Goal: Communication & Community: Answer question/provide support

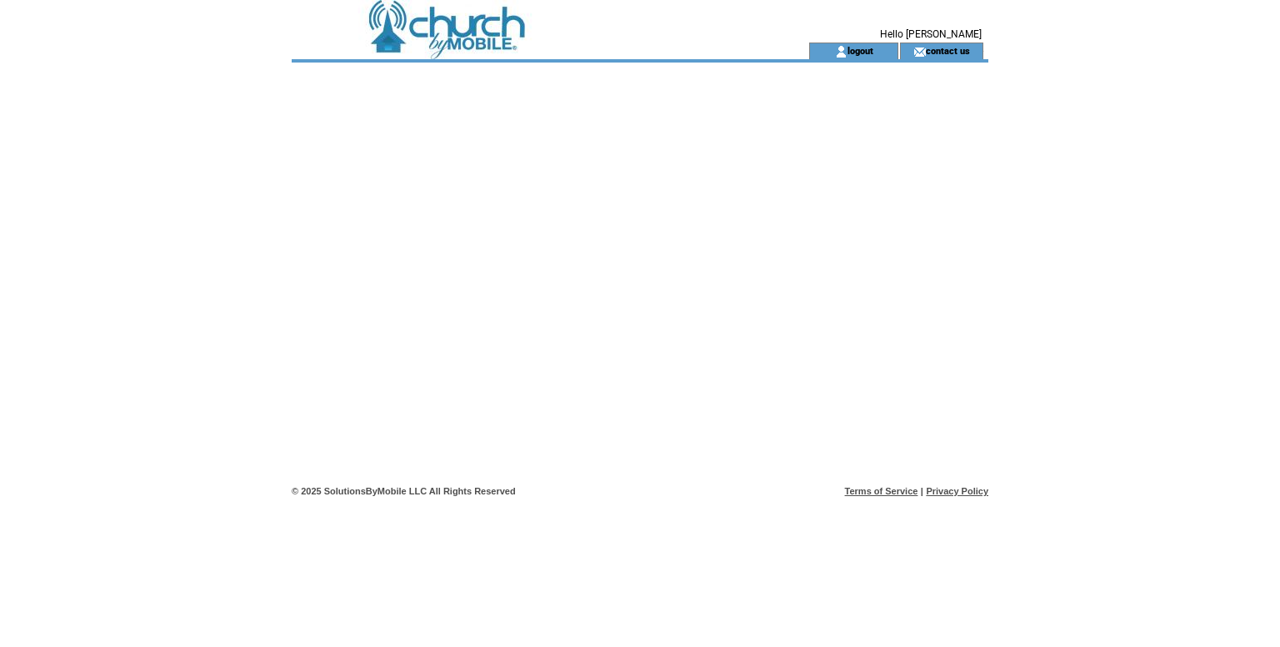
click at [460, 13] on td at bounding box center [521, 21] width 458 height 43
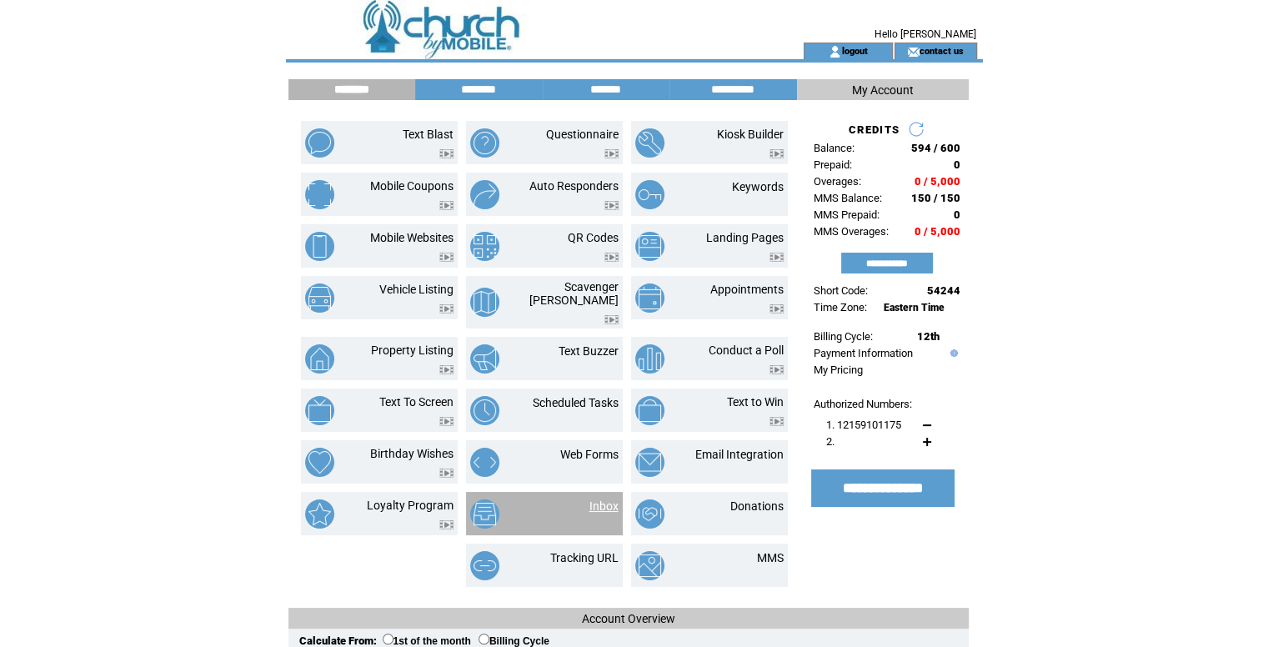
click at [603, 499] on link "Inbox" at bounding box center [603, 505] width 29 height 13
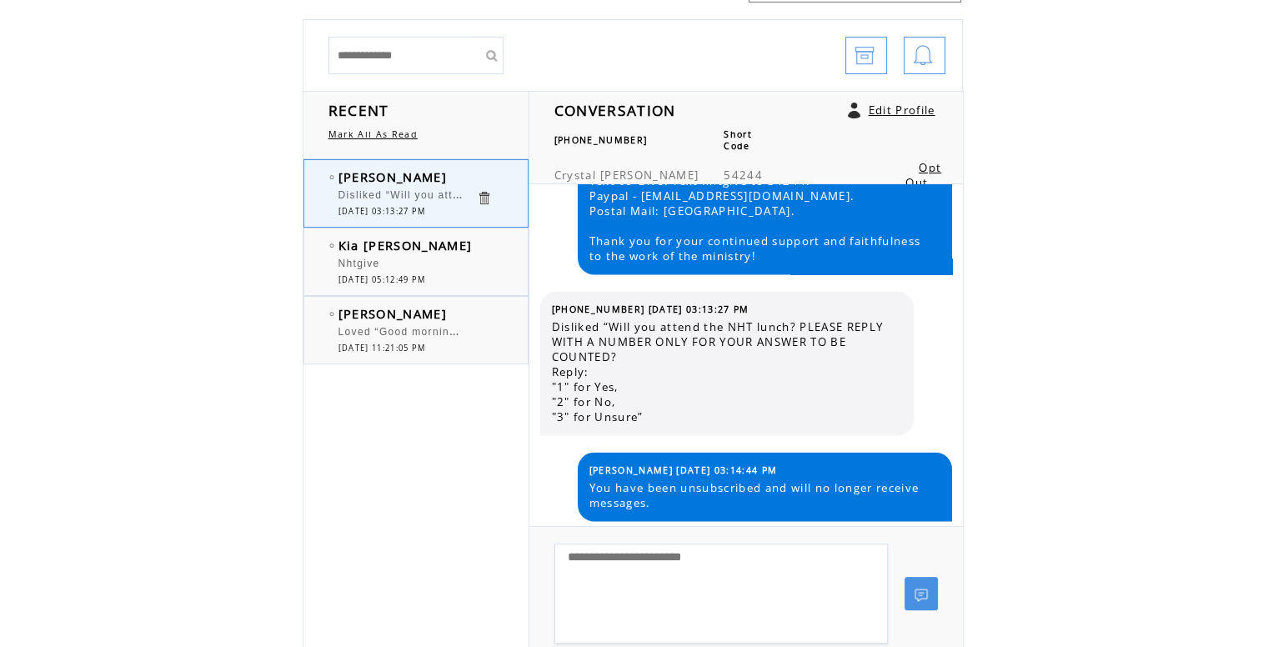
scroll to position [167, 0]
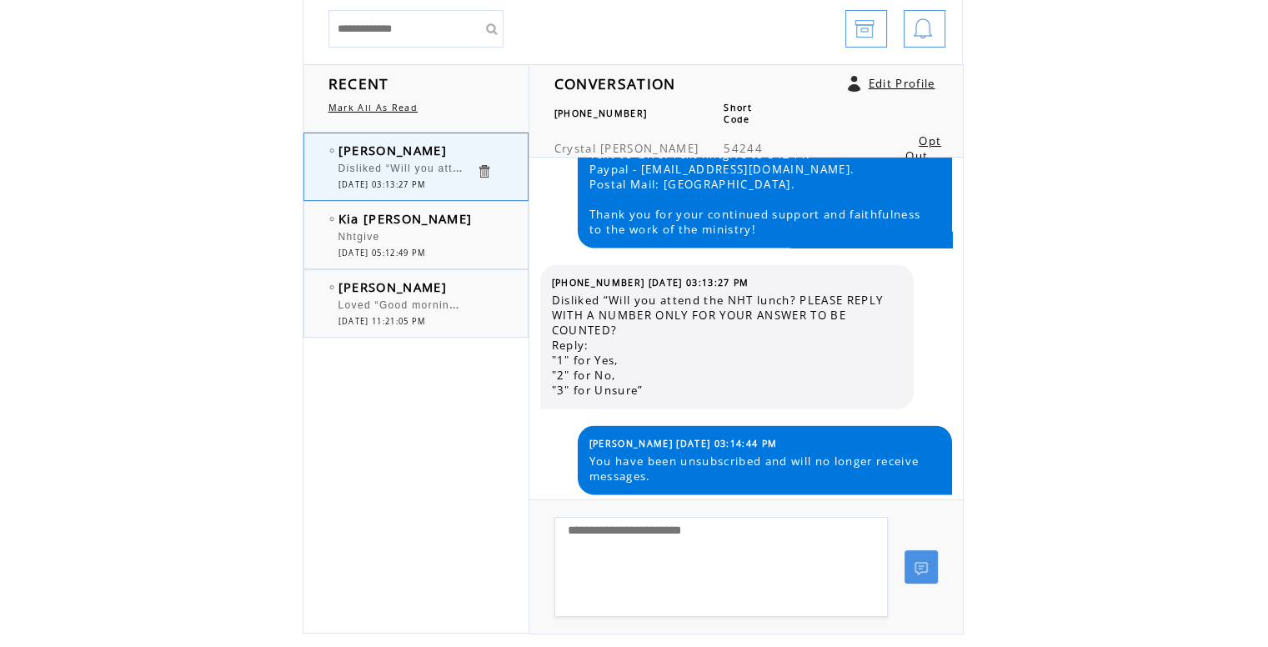
click at [434, 228] on div at bounding box center [407, 229] width 138 height 4
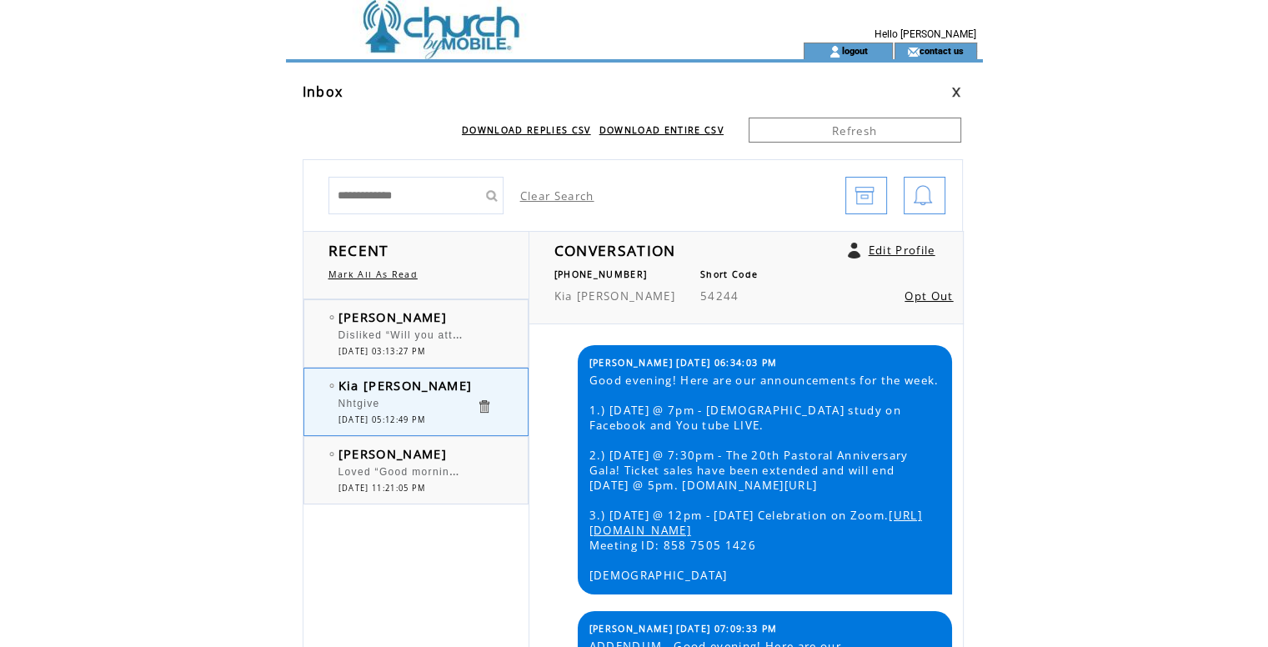
scroll to position [3603, 0]
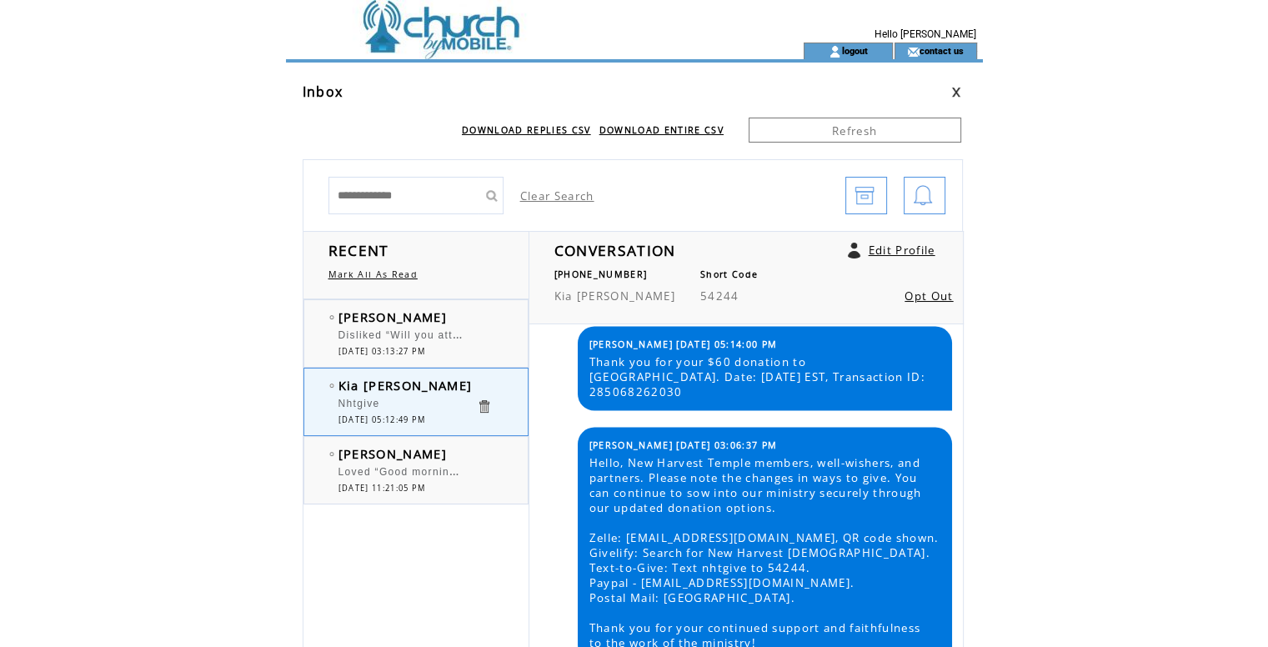
click at [413, 319] on span "[PERSON_NAME]" at bounding box center [392, 316] width 108 height 17
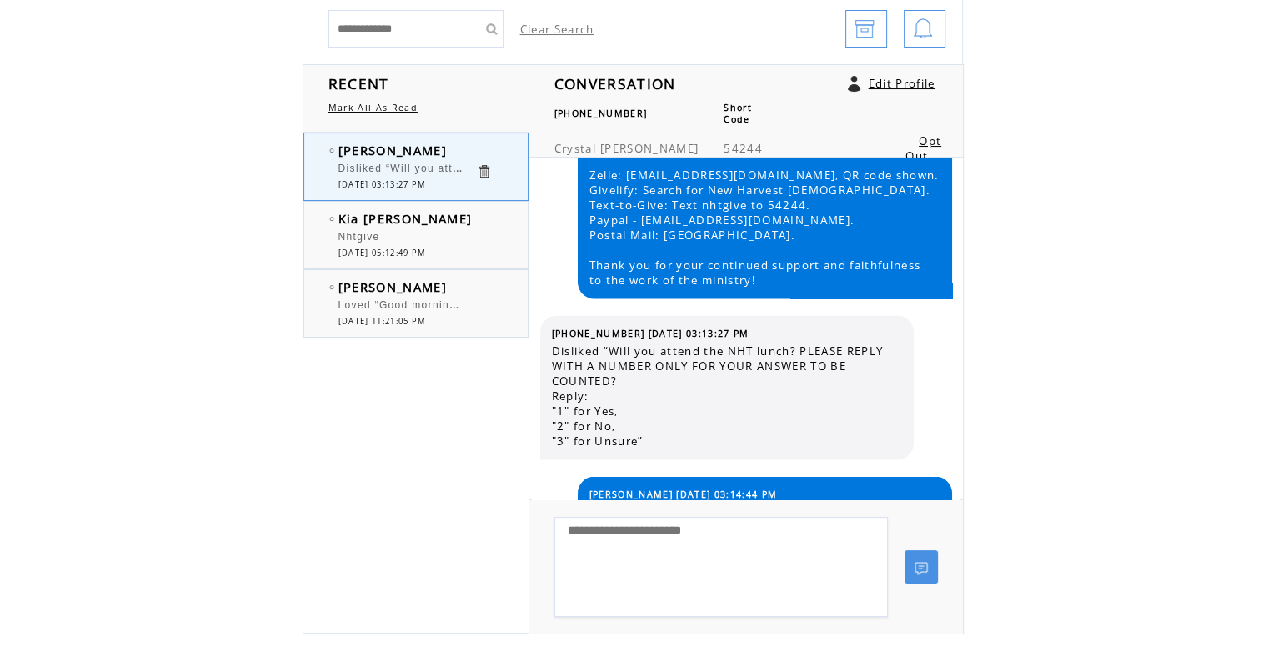
scroll to position [3411, 0]
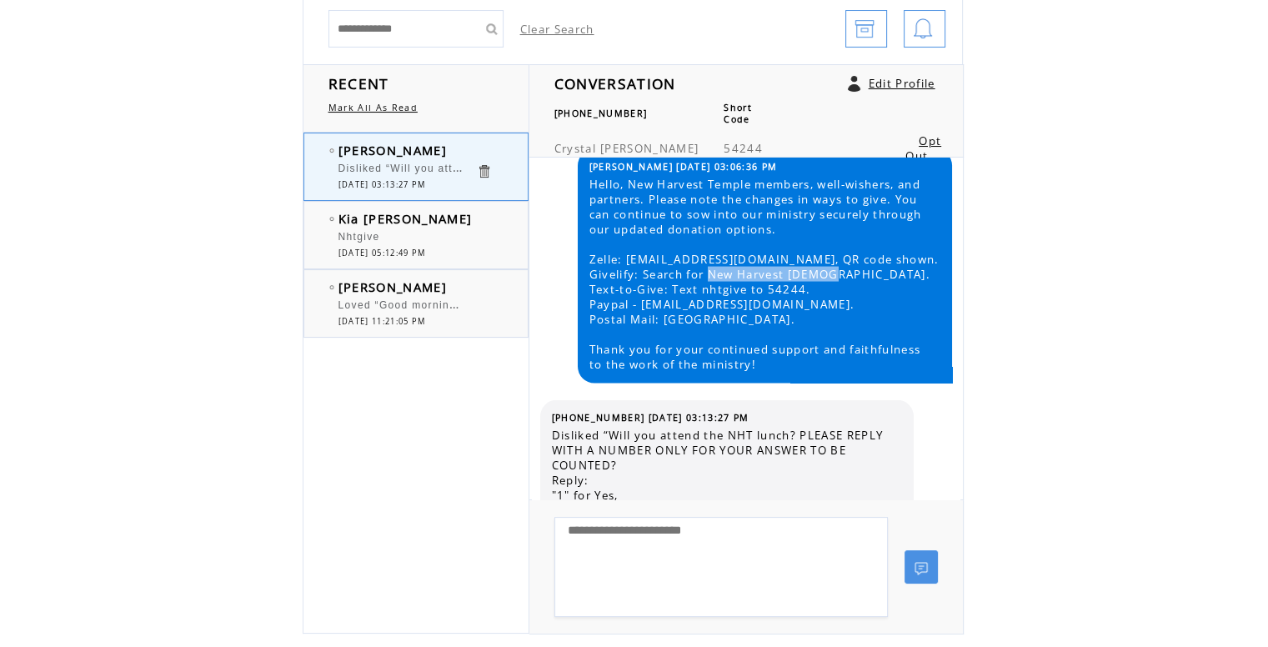
drag, startPoint x: 710, startPoint y: 303, endPoint x: 835, endPoint y: 296, distance: 125.2
click at [835, 296] on span "Hello, New Harvest Temple members, well-wishers, and partners. Please note the …" at bounding box center [764, 273] width 350 height 195
copy span "[DEMOGRAPHIC_DATA]"
click at [754, 305] on span "Hello, New Harvest Temple members, well-wishers, and partners. Please note the …" at bounding box center [764, 273] width 350 height 195
click at [643, 297] on span "Hello, New Harvest Temple members, well-wishers, and partners. Please note the …" at bounding box center [764, 273] width 350 height 195
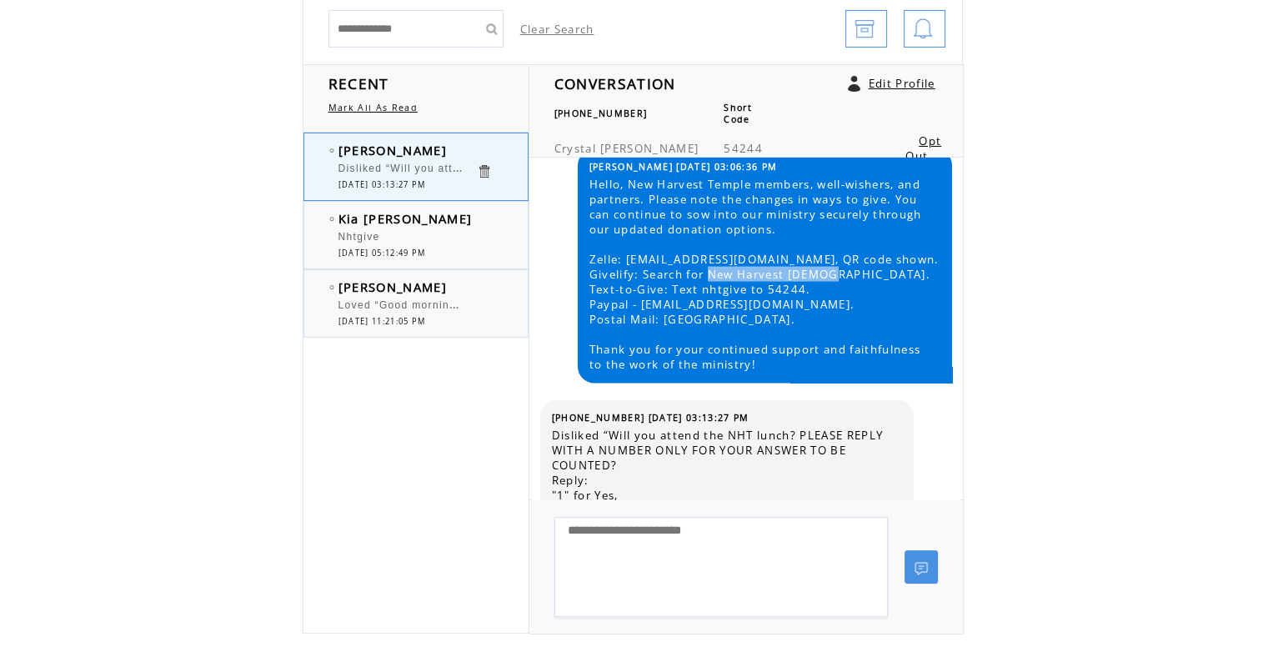
drag, startPoint x: 710, startPoint y: 301, endPoint x: 836, endPoint y: 300, distance: 125.8
click at [836, 300] on span "Hello, New Harvest Temple members, well-wishers, and partners. Please note the …" at bounding box center [764, 273] width 350 height 195
copy span "New Harvest Temple"
drag, startPoint x: 623, startPoint y: 283, endPoint x: 770, endPoint y: 280, distance: 146.7
click at [770, 280] on span "Hello, New Harvest Temple members, well-wishers, and partners. Please note the …" at bounding box center [764, 273] width 350 height 195
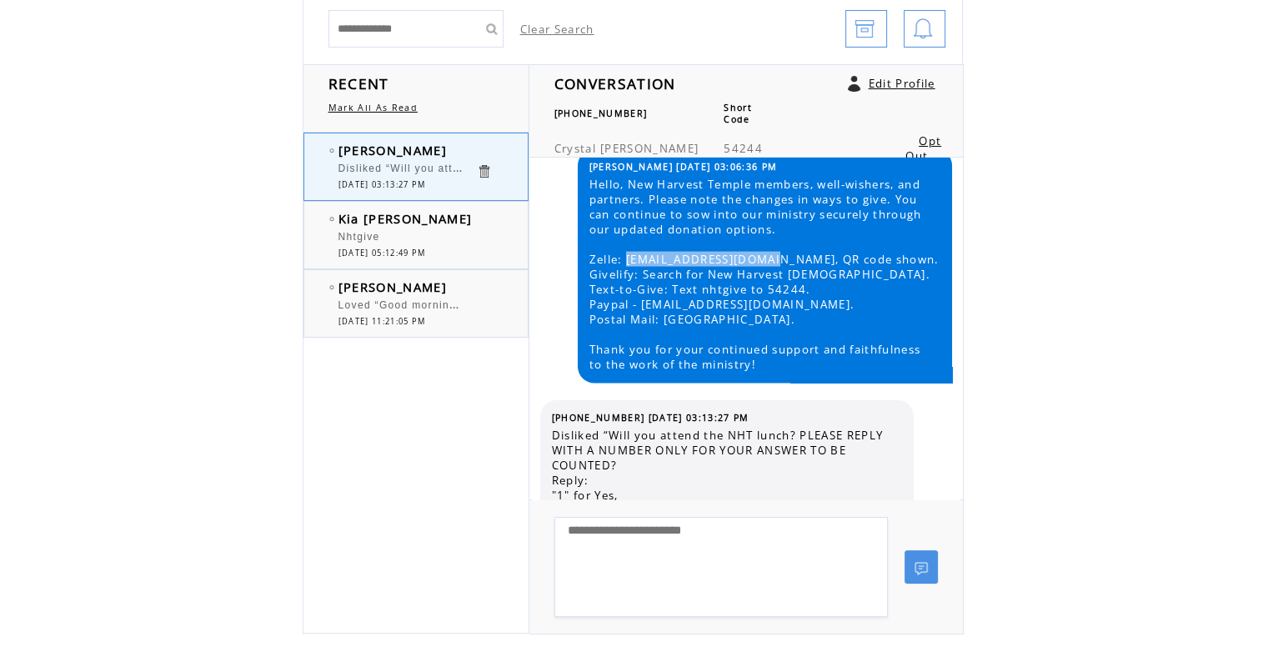
copy span "nhtfinances@gmail.com"
click at [1027, 287] on html "**********" at bounding box center [634, 156] width 1268 height 647
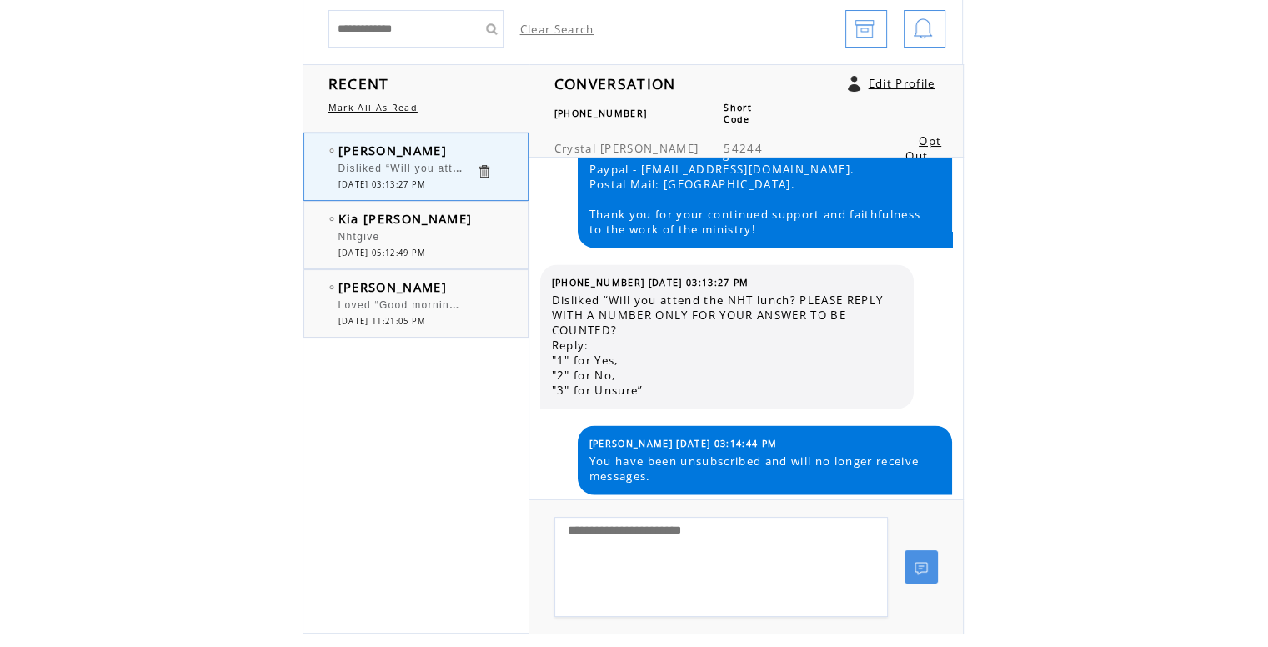
scroll to position [3578, 0]
click at [409, 160] on div at bounding box center [407, 160] width 138 height 4
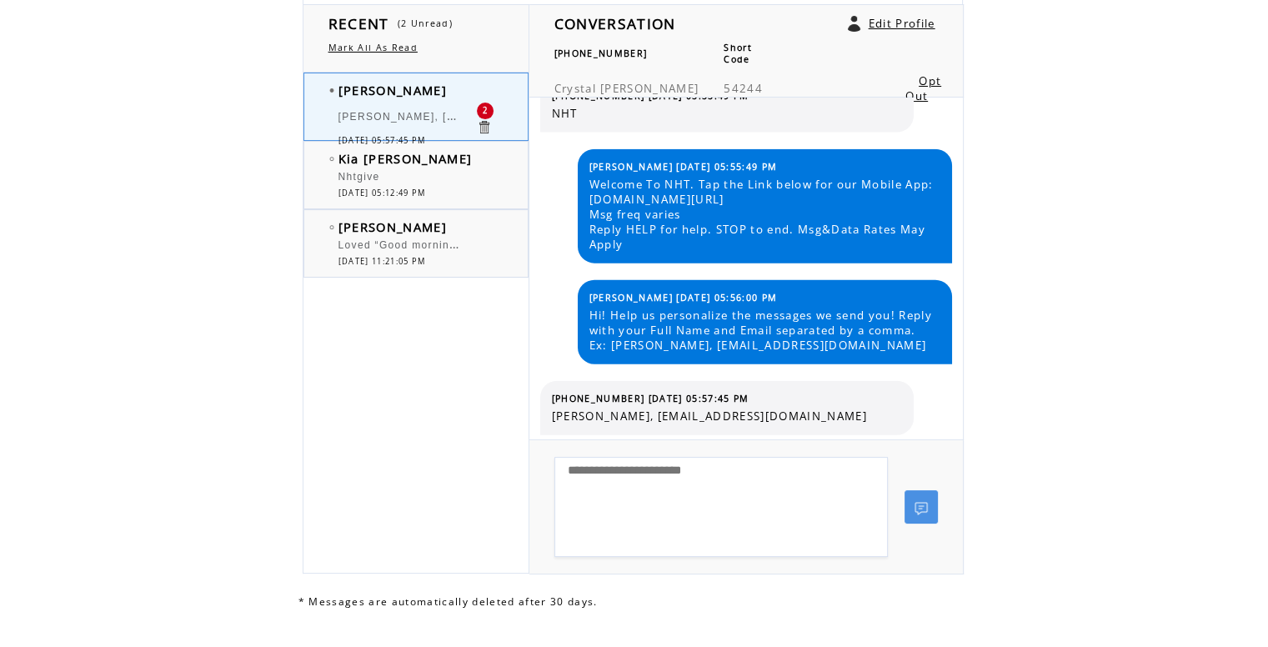
scroll to position [255, 0]
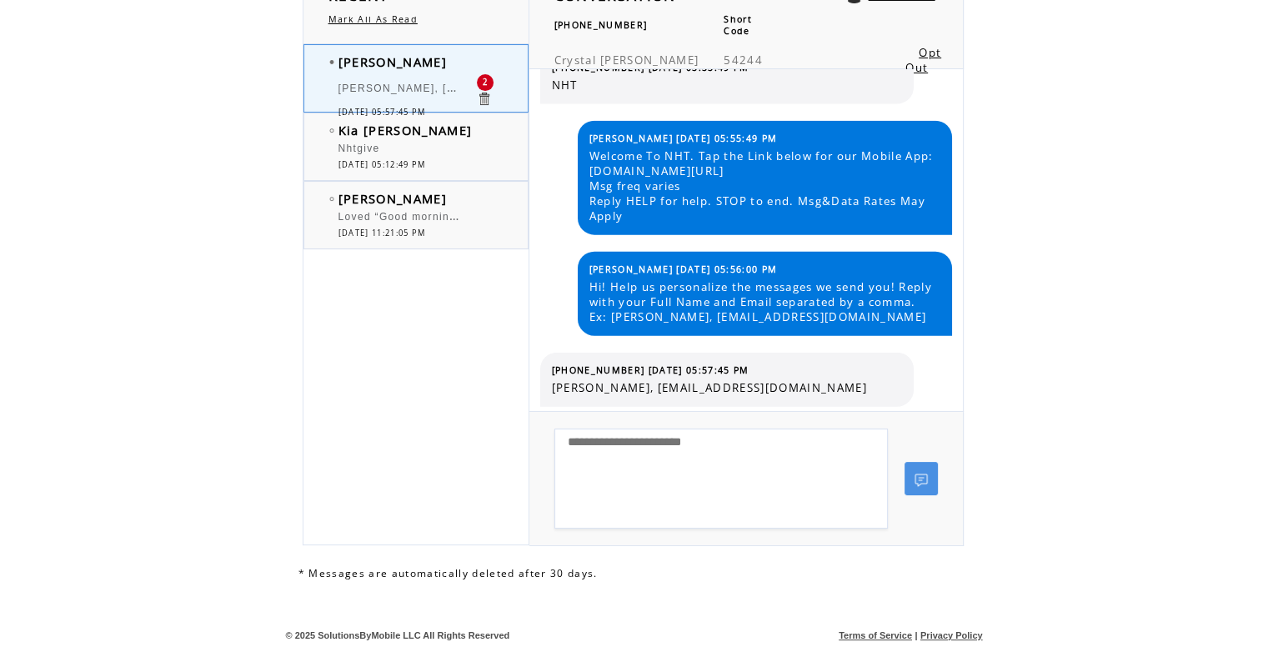
click at [400, 138] on div at bounding box center [407, 140] width 138 height 4
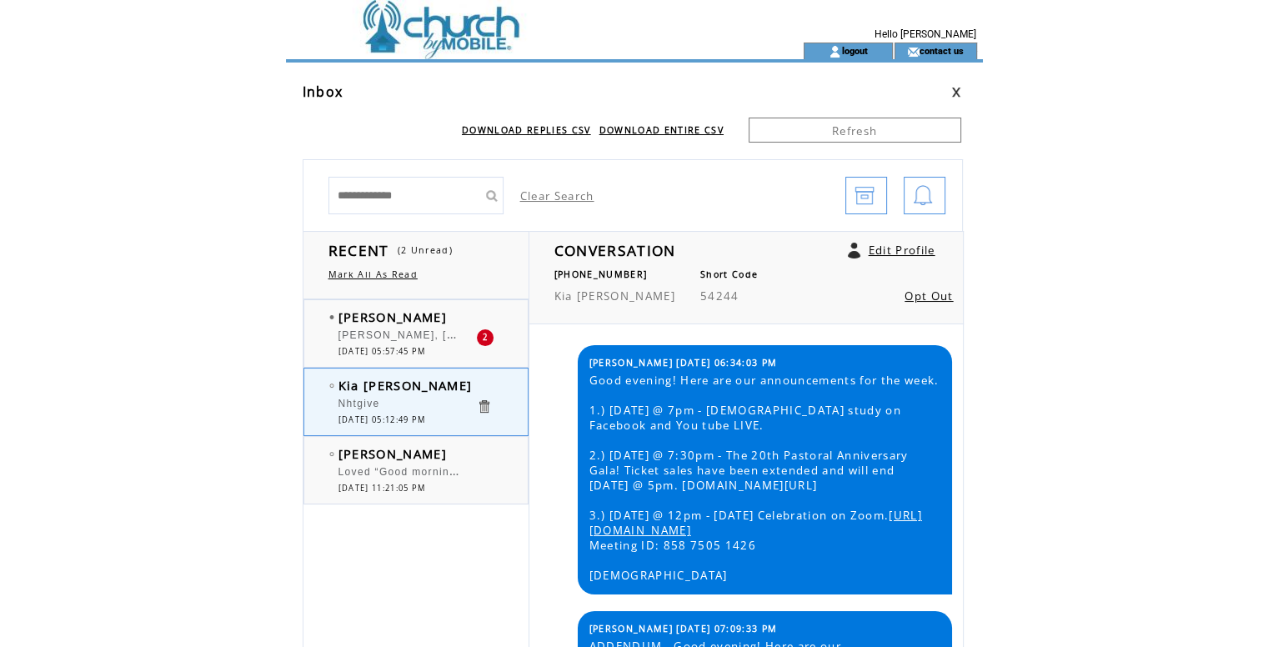
scroll to position [3603, 0]
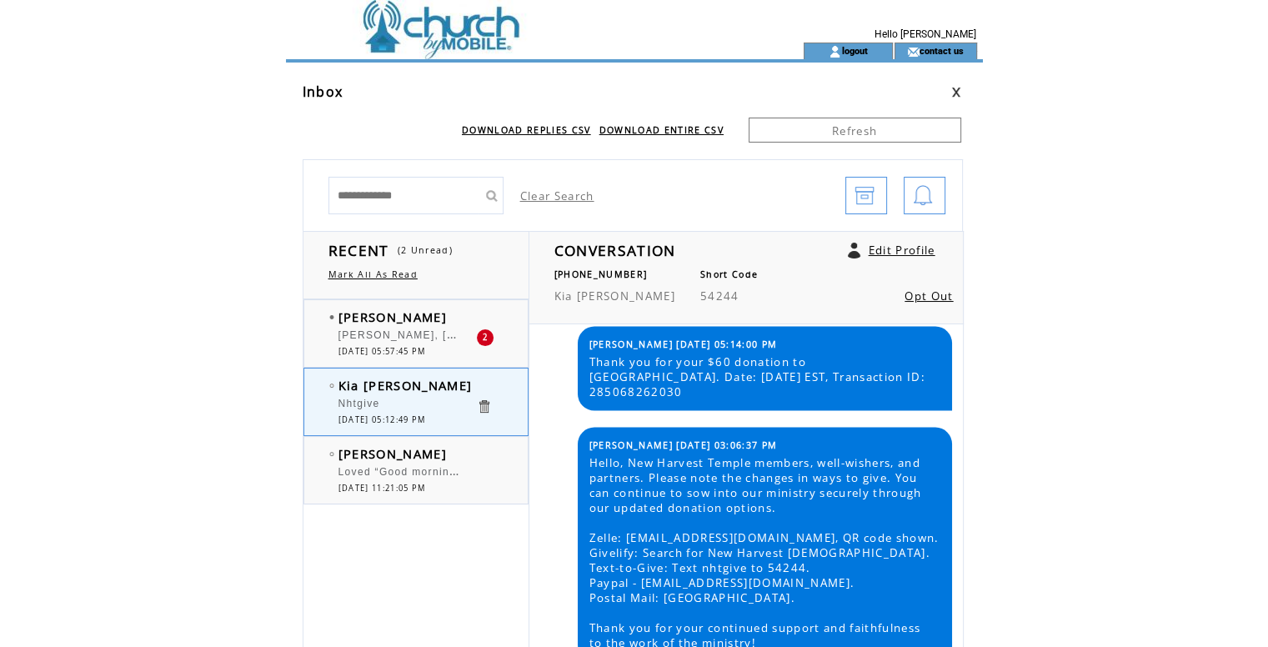
click at [385, 319] on span "[PERSON_NAME]" at bounding box center [392, 316] width 108 height 17
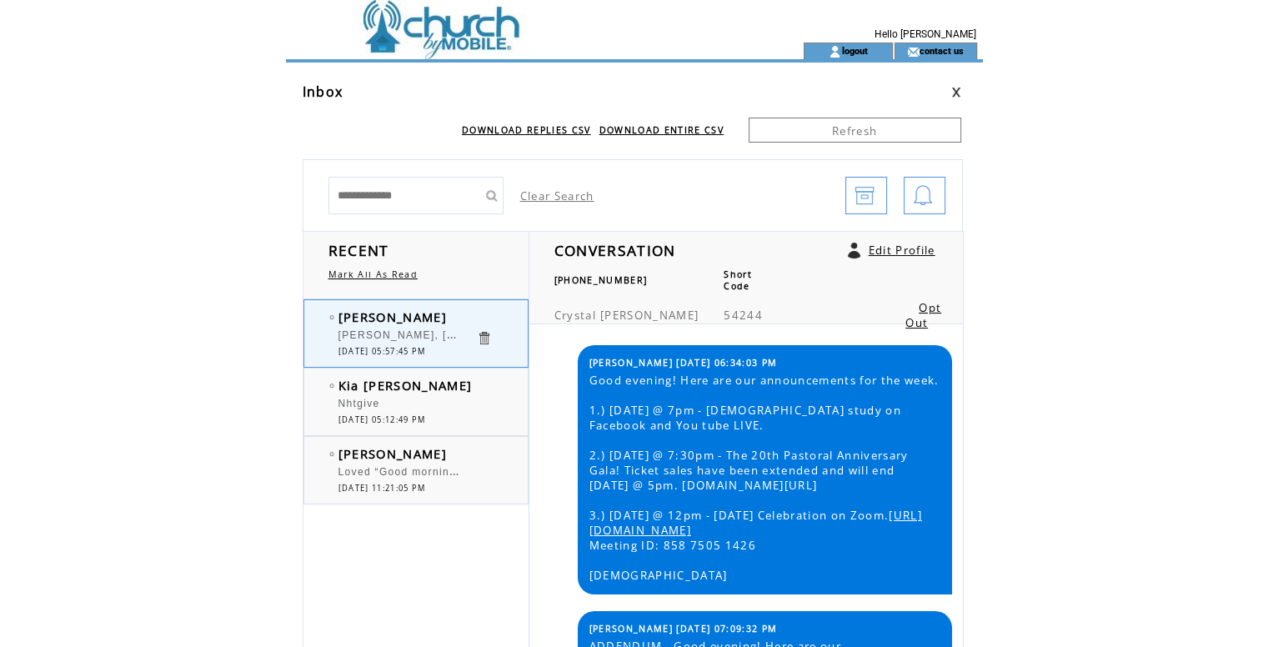
click at [465, 53] on td at bounding box center [515, 51] width 458 height 17
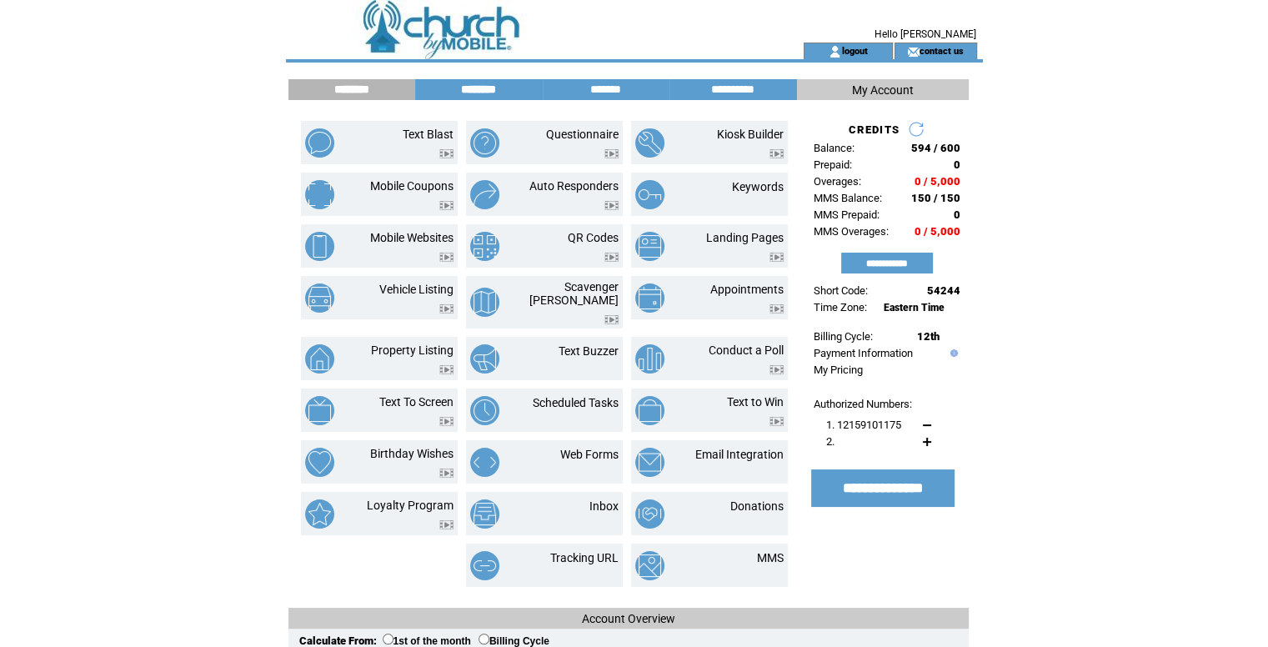
click at [485, 88] on input "********" at bounding box center [478, 90] width 125 height 14
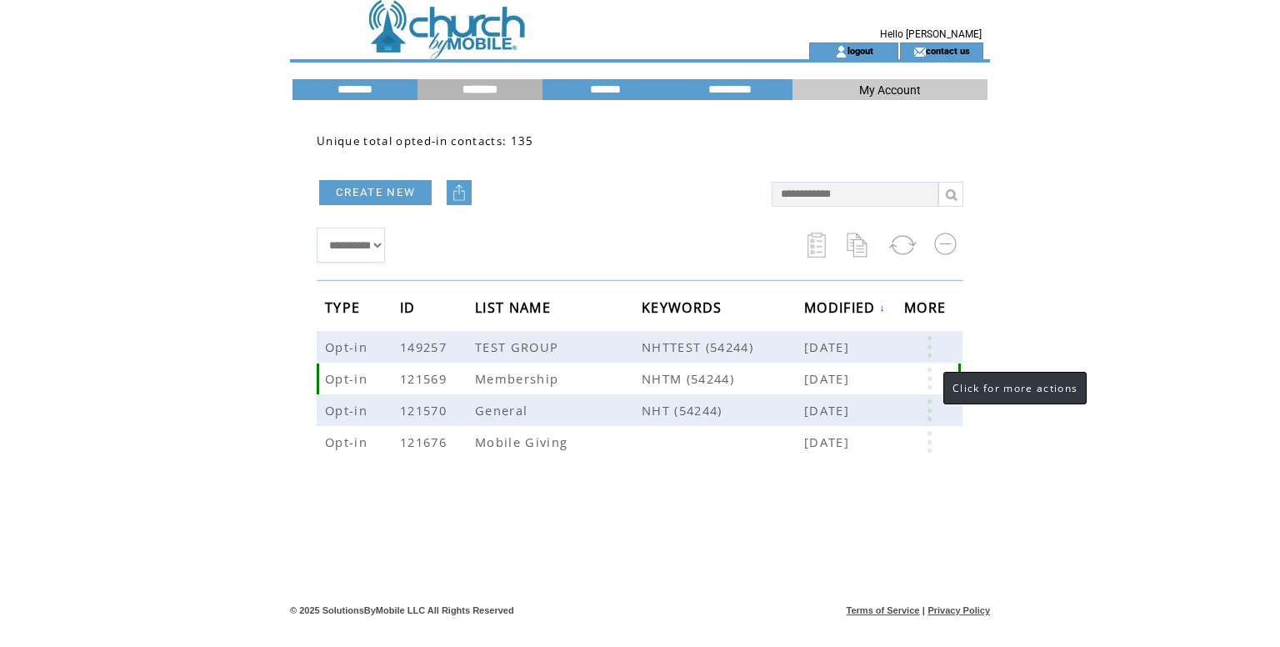
click at [928, 375] on link at bounding box center [929, 379] width 50 height 22
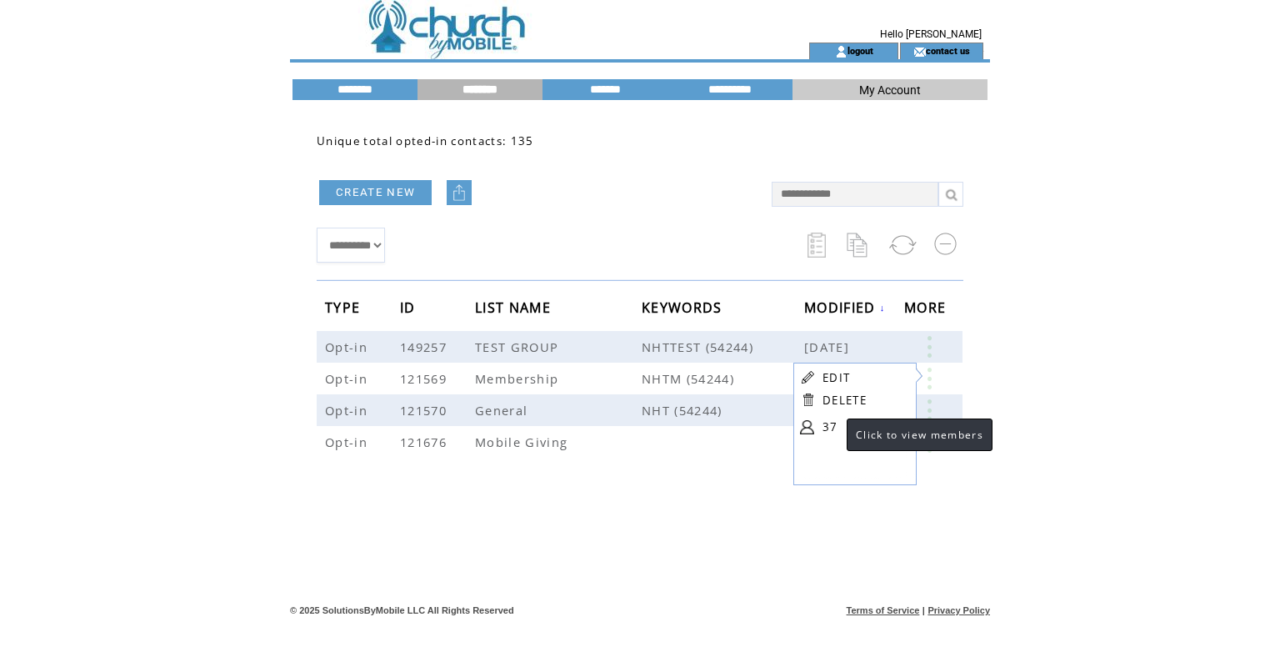
click at [830, 425] on link "37" at bounding box center [864, 426] width 83 height 25
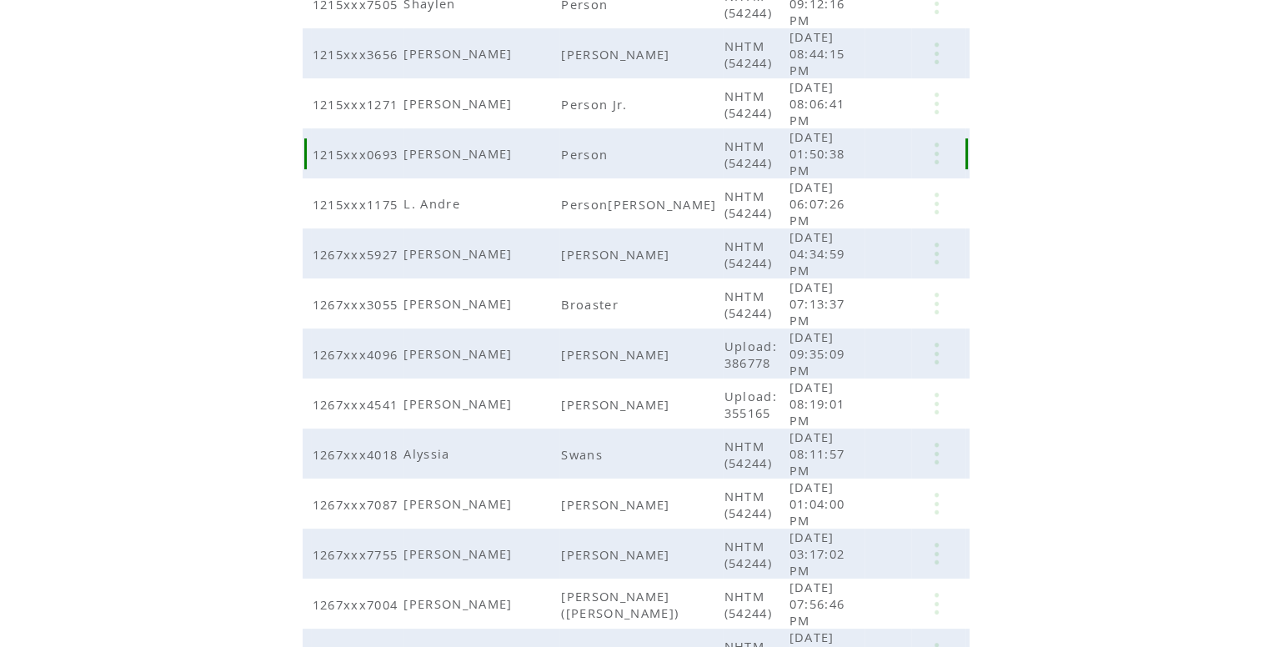
scroll to position [300, 0]
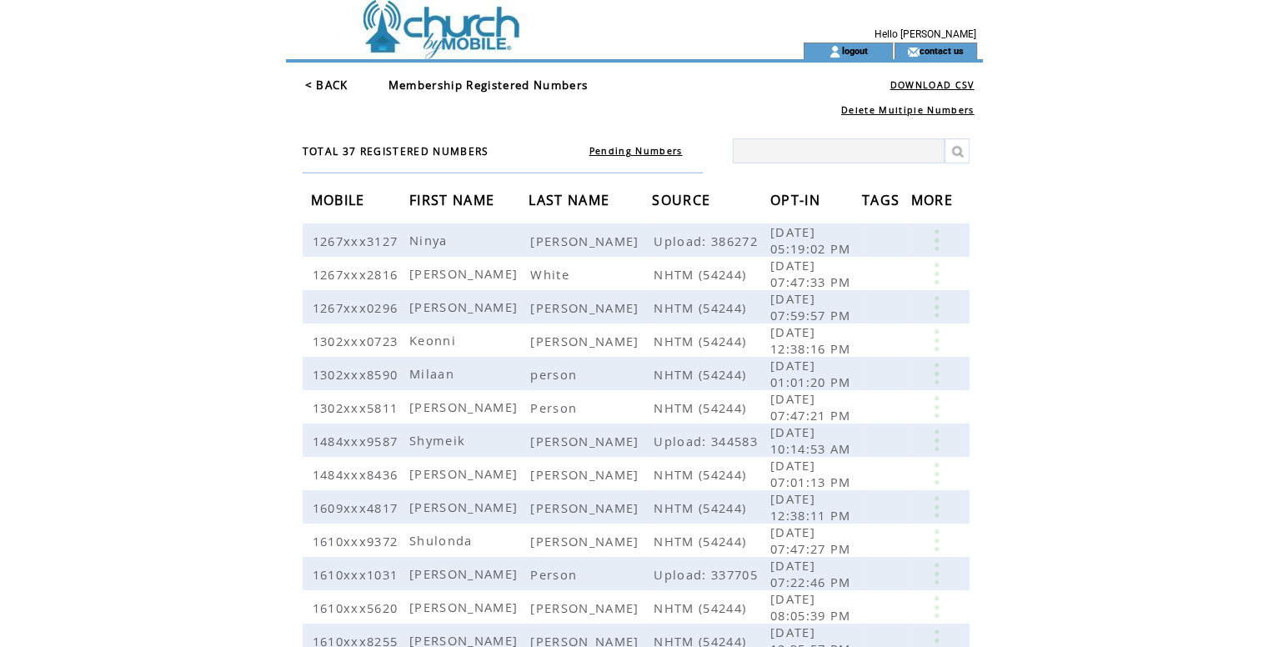
click at [415, 29] on td at bounding box center [515, 21] width 458 height 43
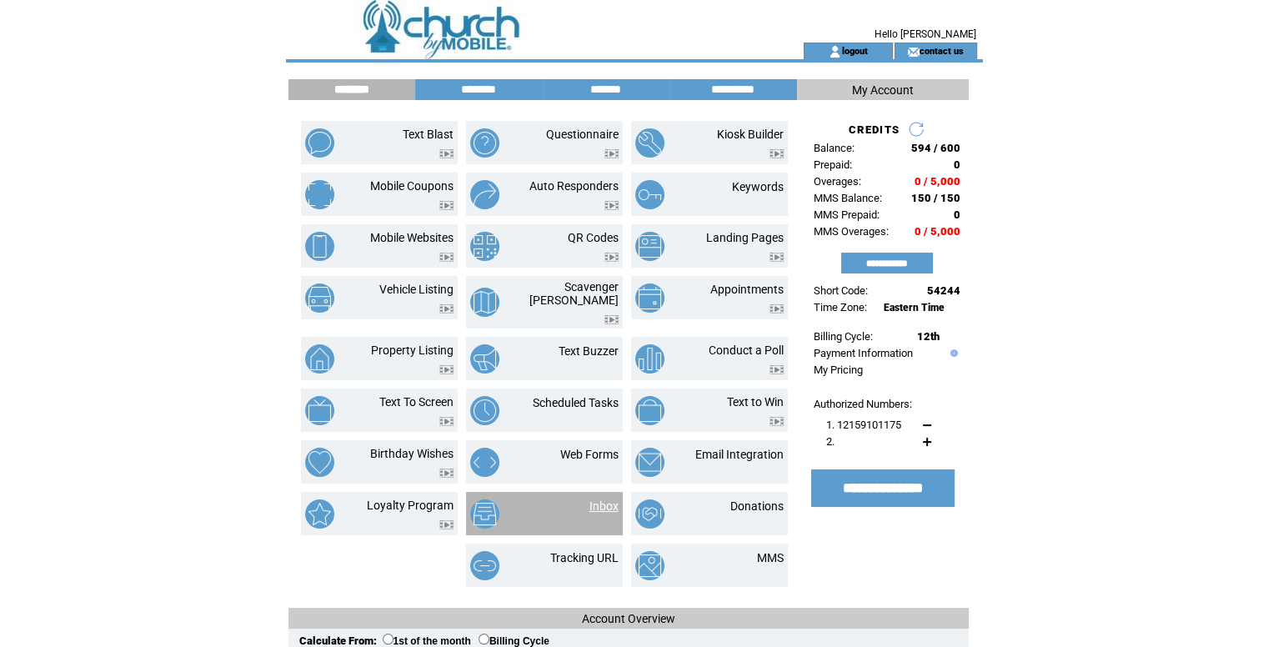
click at [603, 499] on link "Inbox" at bounding box center [603, 505] width 29 height 13
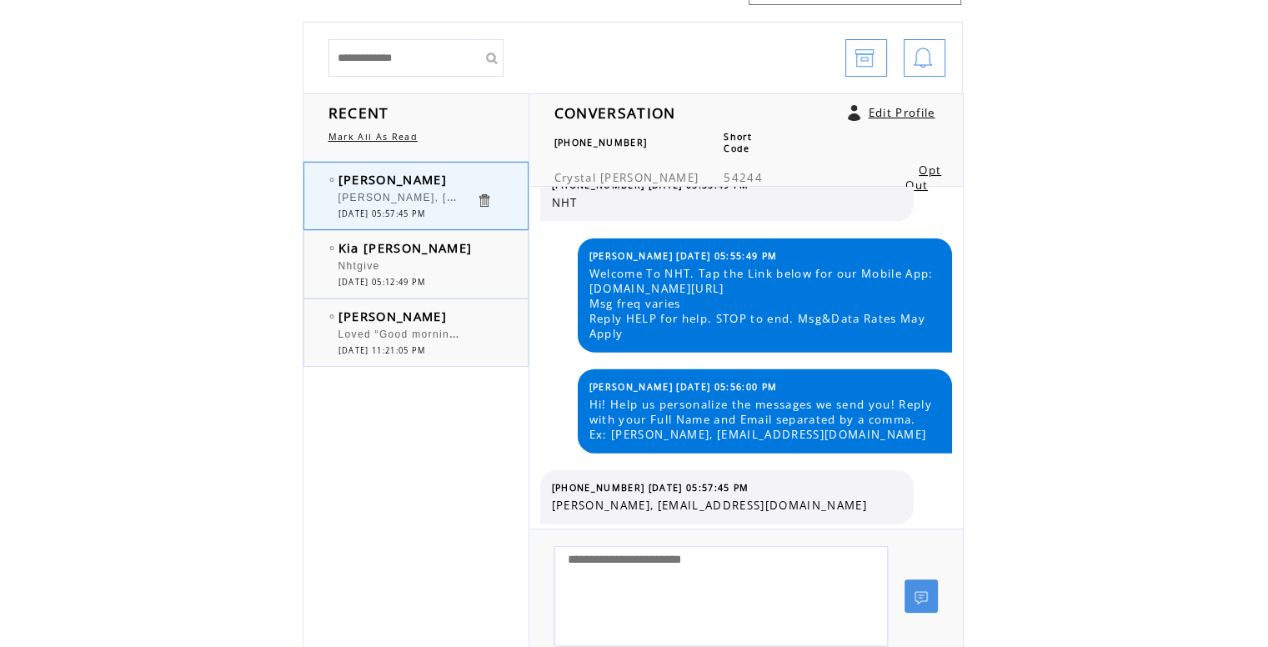
scroll to position [167, 0]
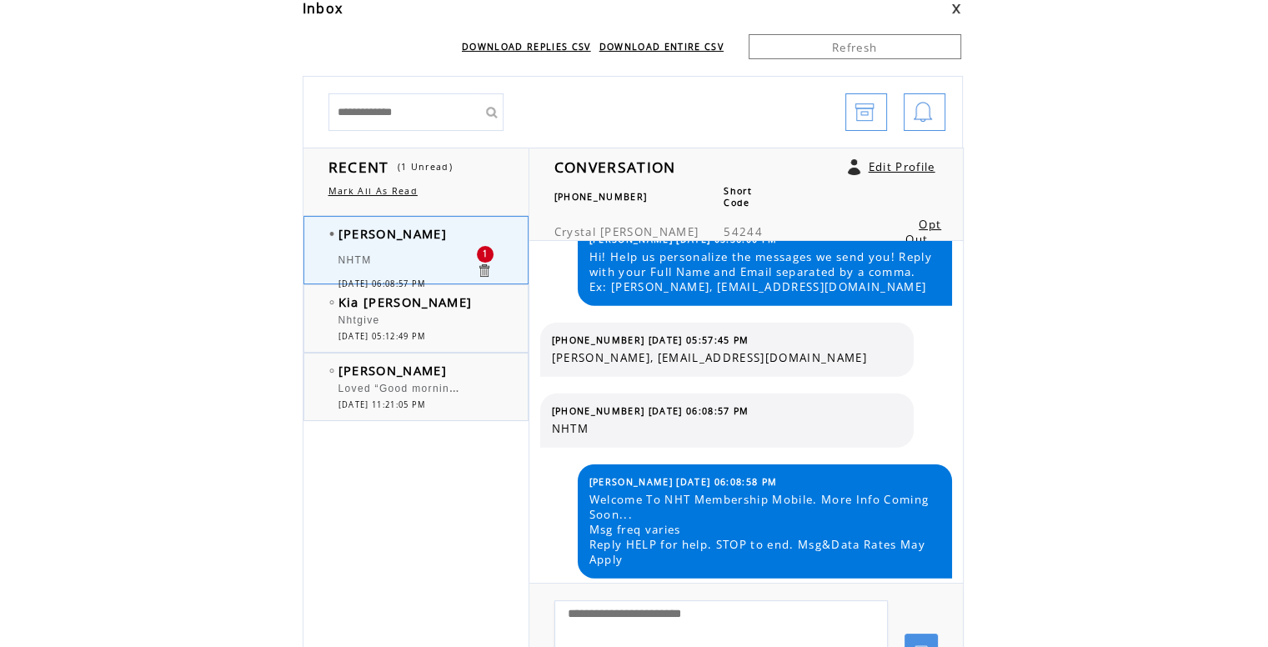
scroll to position [167, 0]
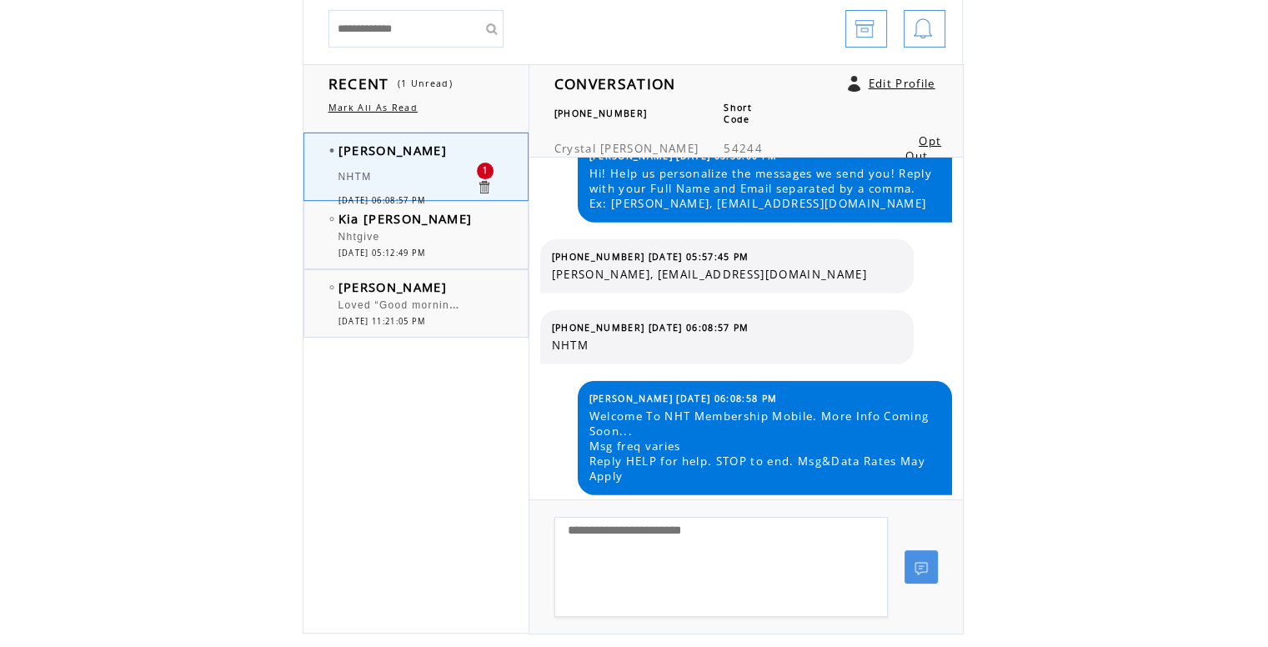
click at [713, 557] on textarea at bounding box center [720, 567] width 333 height 100
click at [382, 248] on span "[DATE] 05:12:49 PM" at bounding box center [382, 253] width 88 height 11
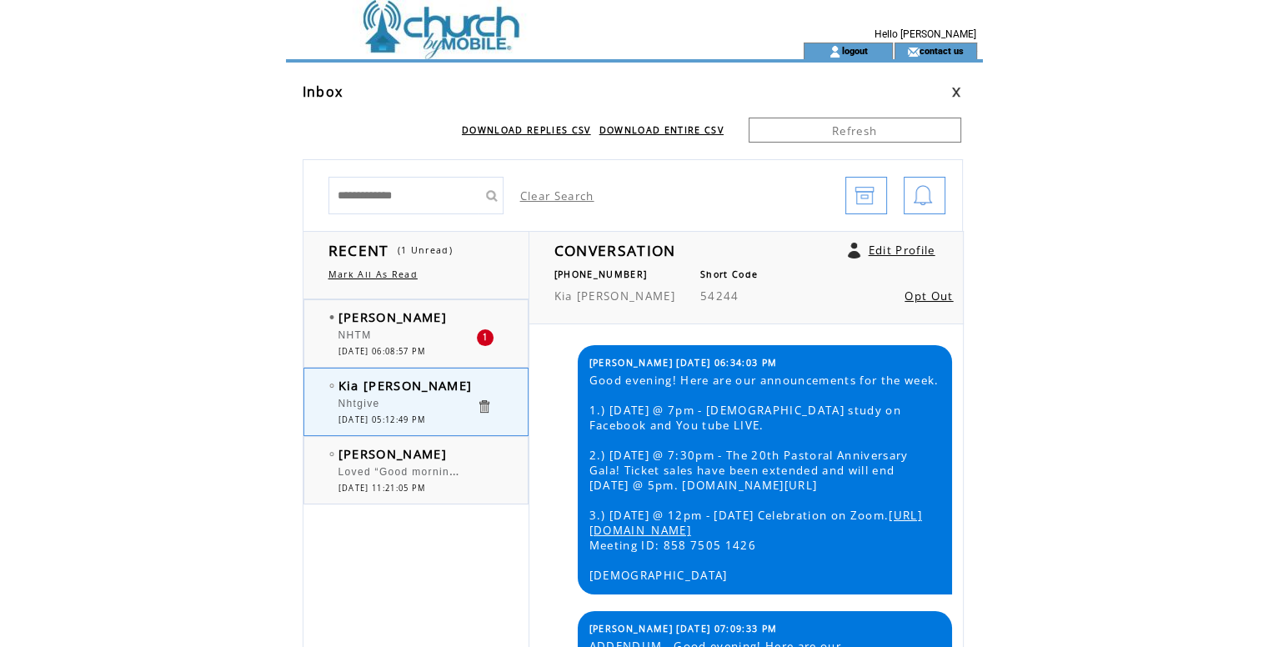
scroll to position [3603, 0]
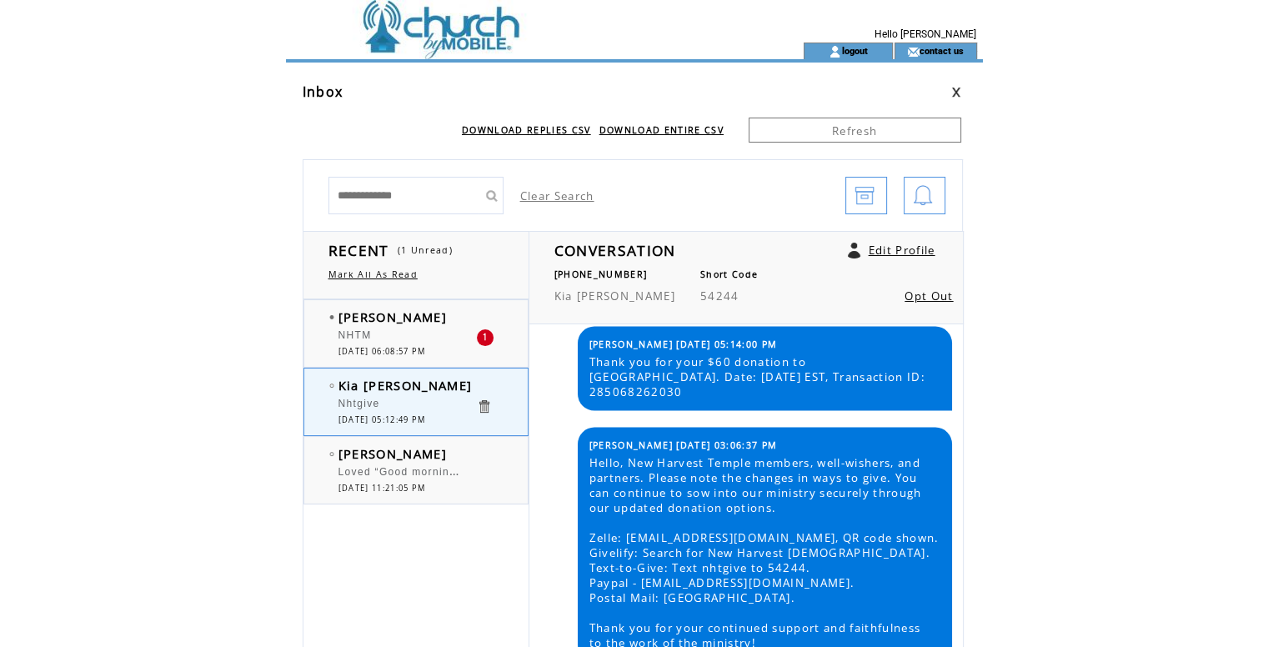
click at [376, 322] on span "[PERSON_NAME]" at bounding box center [392, 316] width 108 height 17
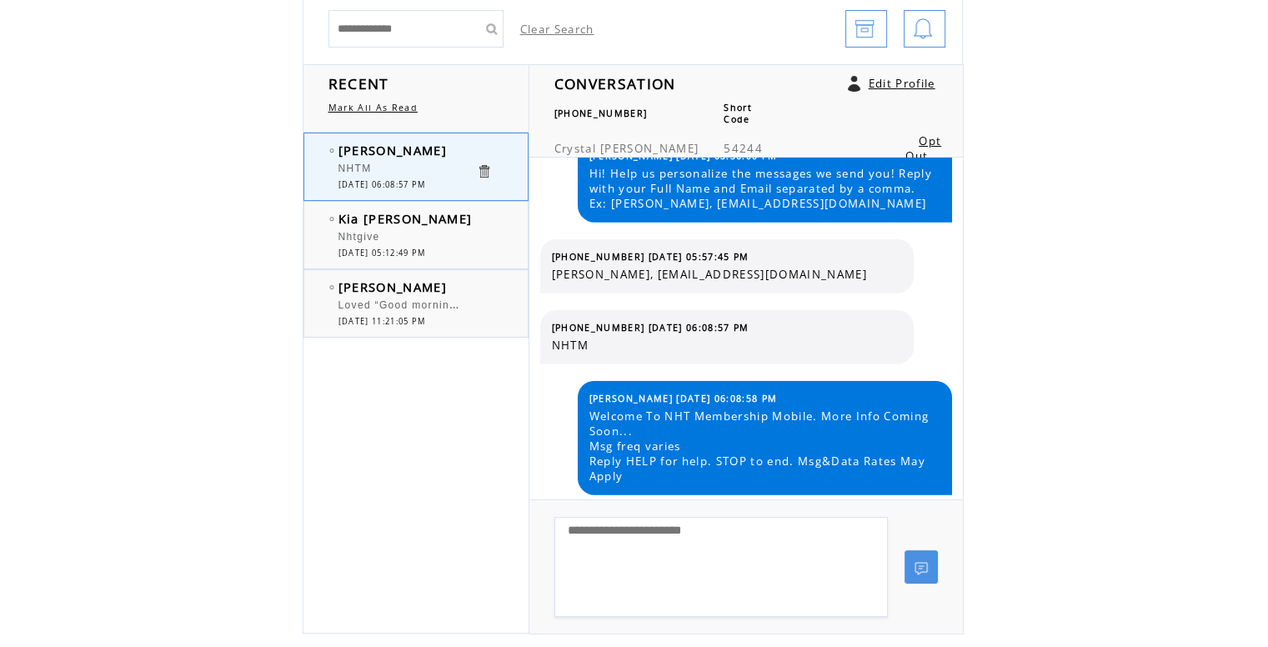
scroll to position [83, 0]
